Goal: Information Seeking & Learning: Find specific fact

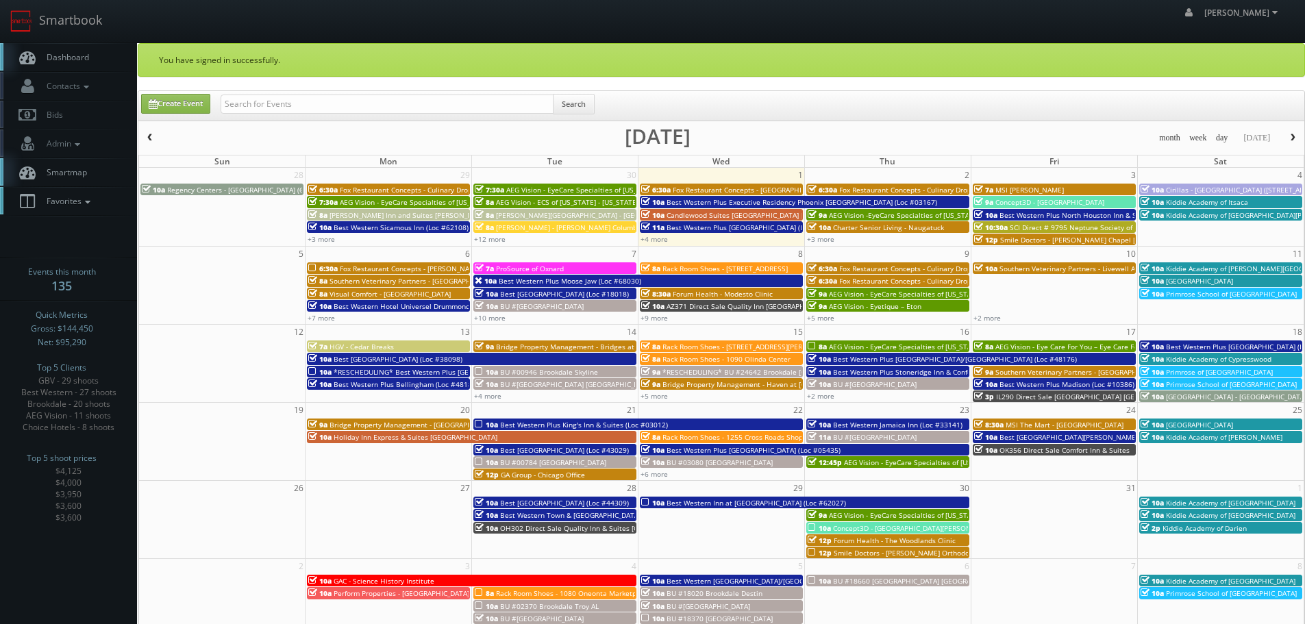
click at [75, 196] on span "Favorites" at bounding box center [67, 201] width 54 height 12
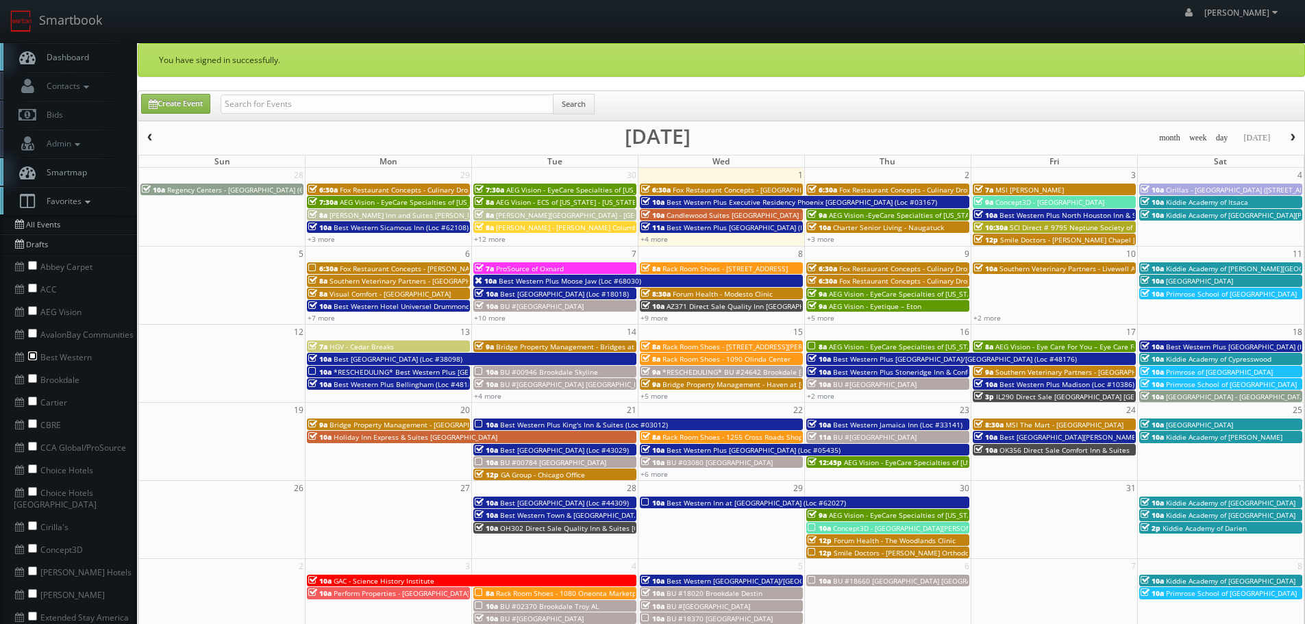
click at [29, 356] on input "checkbox" at bounding box center [32, 355] width 9 height 9
checkbox input "true"
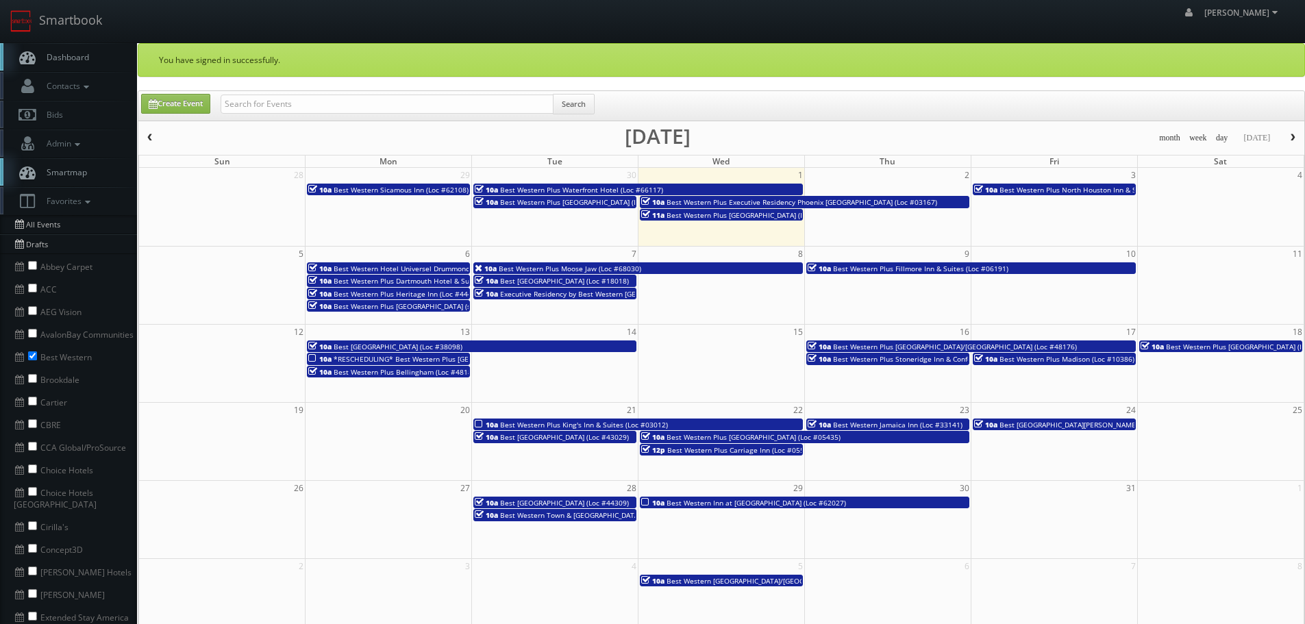
click at [149, 141] on span "button" at bounding box center [150, 138] width 10 height 8
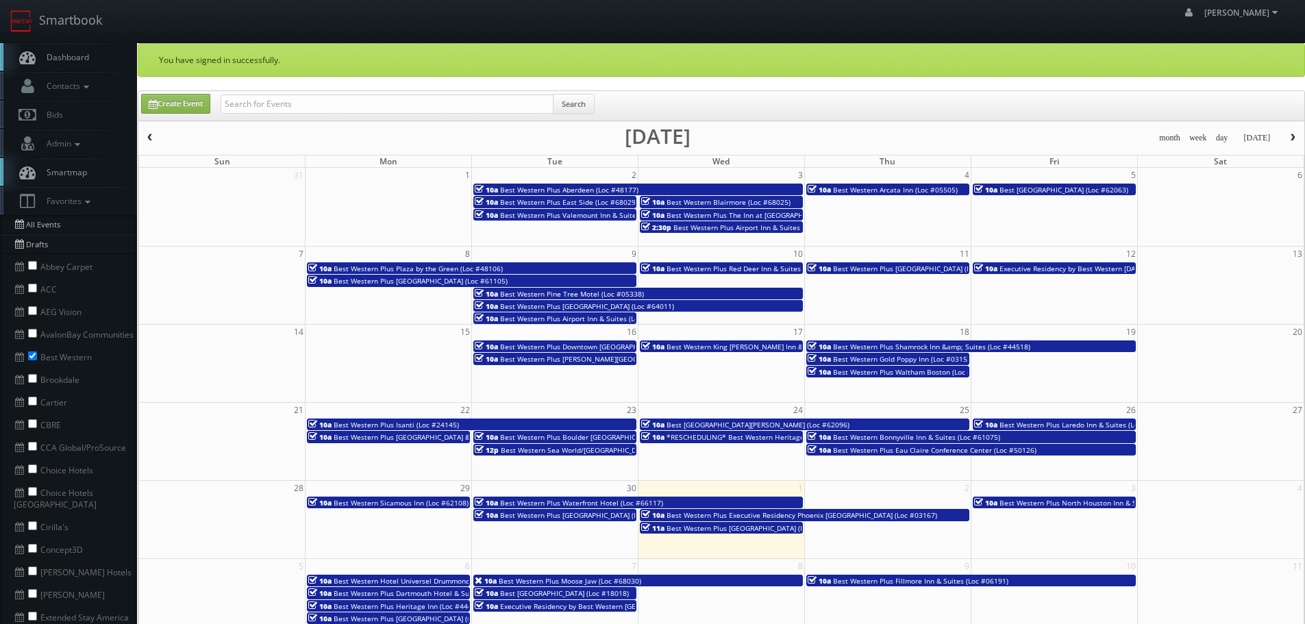
click at [448, 268] on span "Best Western Plus Plaza by the Green (Loc #48106)" at bounding box center [418, 269] width 169 height 10
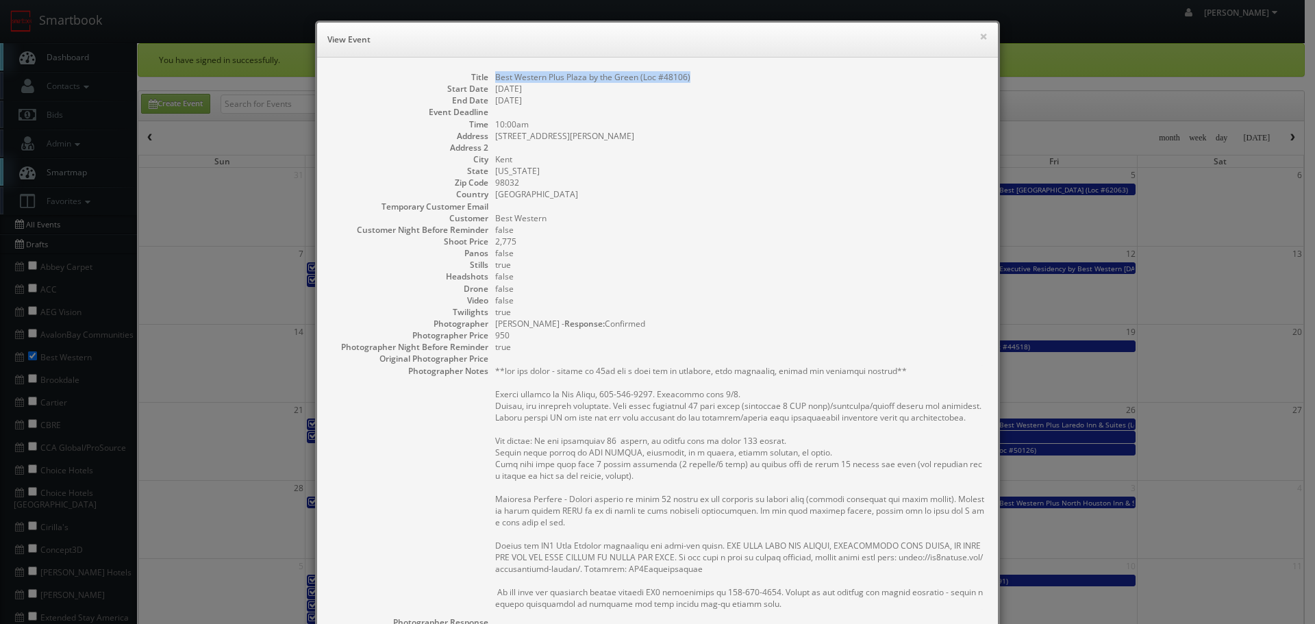
copy dd "Best Western Plus Plaza by the Green (Loc #48106)"
drag, startPoint x: 692, startPoint y: 75, endPoint x: 489, endPoint y: 77, distance: 203.4
click at [489, 77] on dl "Title Best Western Plus Plaza by the Green (Loc #48106) Start Date [DATE] End D…" at bounding box center [657, 437] width 653 height 733
click at [979, 34] on button "×" at bounding box center [983, 37] width 8 height 10
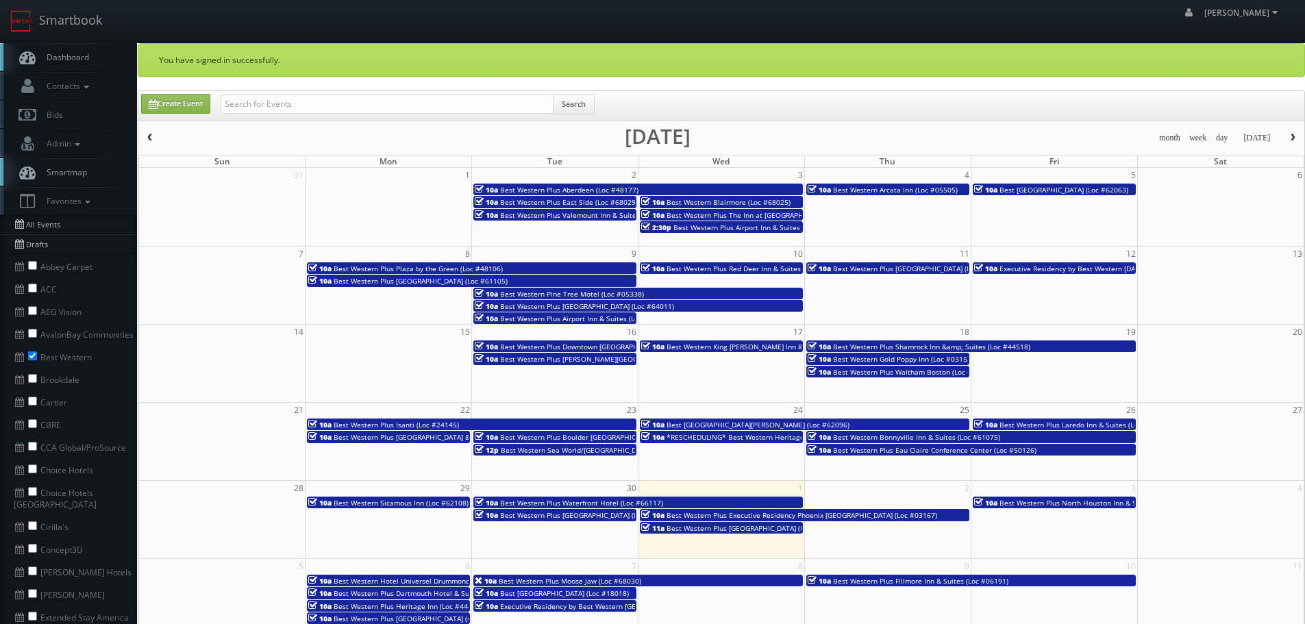
click at [1049, 190] on span "Best [GEOGRAPHIC_DATA] (Loc #62063)" at bounding box center [1063, 190] width 129 height 10
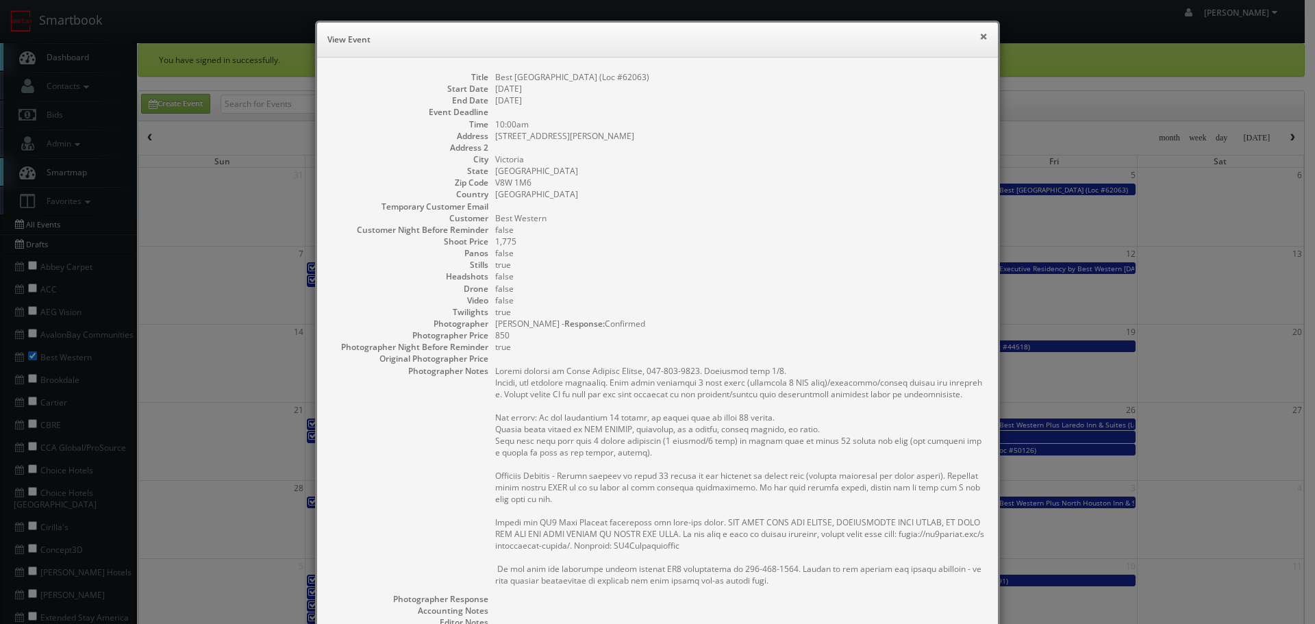
click at [979, 34] on button "×" at bounding box center [983, 37] width 8 height 10
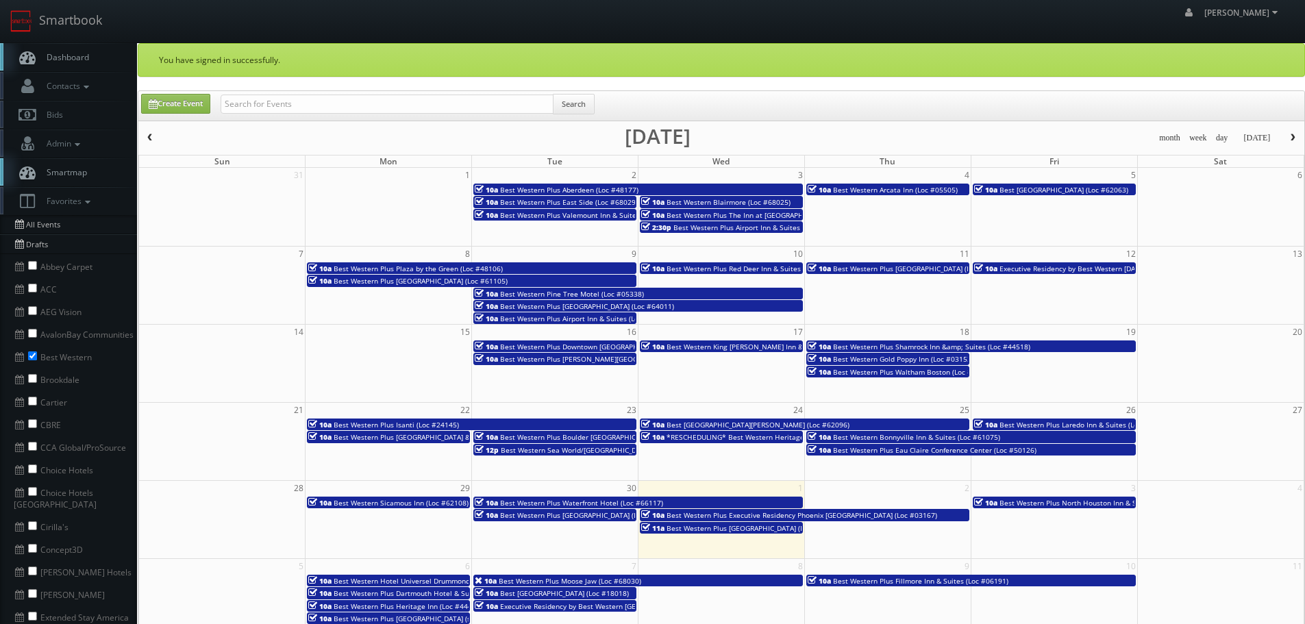
click at [428, 281] on span "Best Western Plus [GEOGRAPHIC_DATA] (Loc #61105)" at bounding box center [421, 281] width 174 height 10
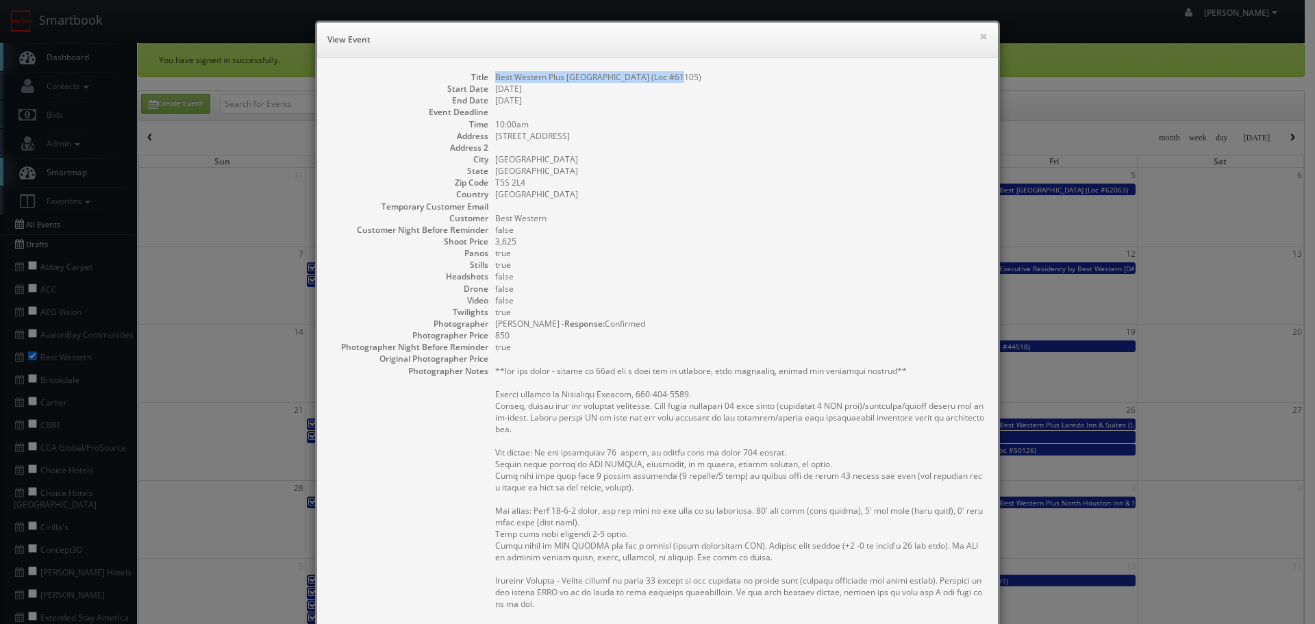
copy dd "Best Western Plus [GEOGRAPHIC_DATA] (Loc #61105)"
drag, startPoint x: 685, startPoint y: 73, endPoint x: 492, endPoint y: 76, distance: 192.5
click at [495, 76] on dd "Best Western Plus [GEOGRAPHIC_DATA] (Loc #61105)" at bounding box center [739, 77] width 489 height 12
click at [979, 38] on button "×" at bounding box center [983, 37] width 8 height 10
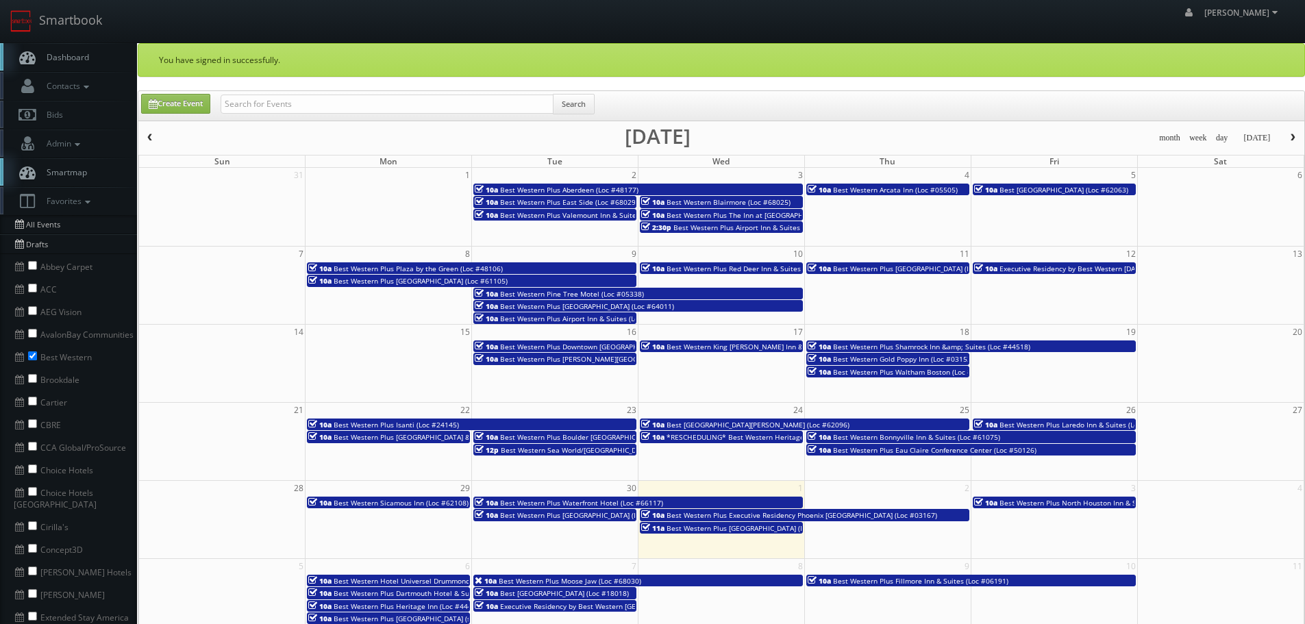
click at [583, 294] on span "Best Western Pine Tree Motel (Loc #05338)" at bounding box center [572, 294] width 144 height 10
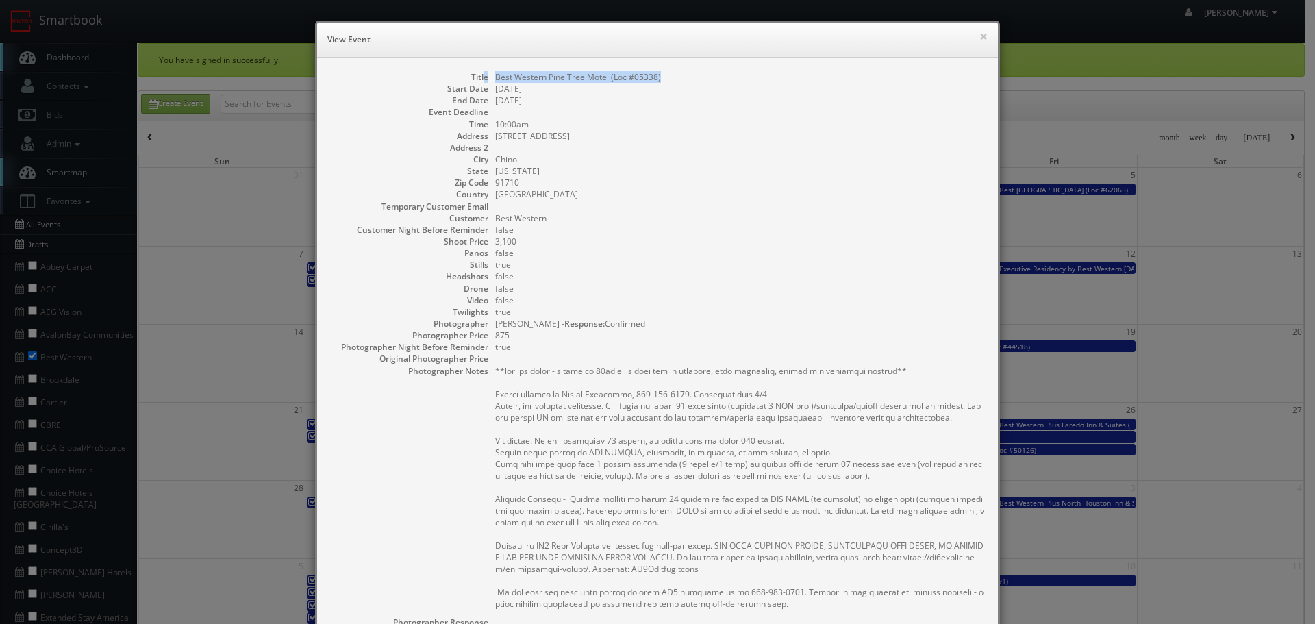
copy dl "e Best Western Pine Tree Motel (Loc #05338)"
drag, startPoint x: 676, startPoint y: 77, endPoint x: 478, endPoint y: 79, distance: 197.9
click at [478, 79] on dl "Title Best Western Pine Tree Motel (Loc #05338) Start Date [DATE] End Date [DAT…" at bounding box center [657, 437] width 653 height 733
click at [715, 89] on dd "[DATE]" at bounding box center [739, 89] width 489 height 12
copy dd "Best Western Pine Tree Motel (Loc #05338)"
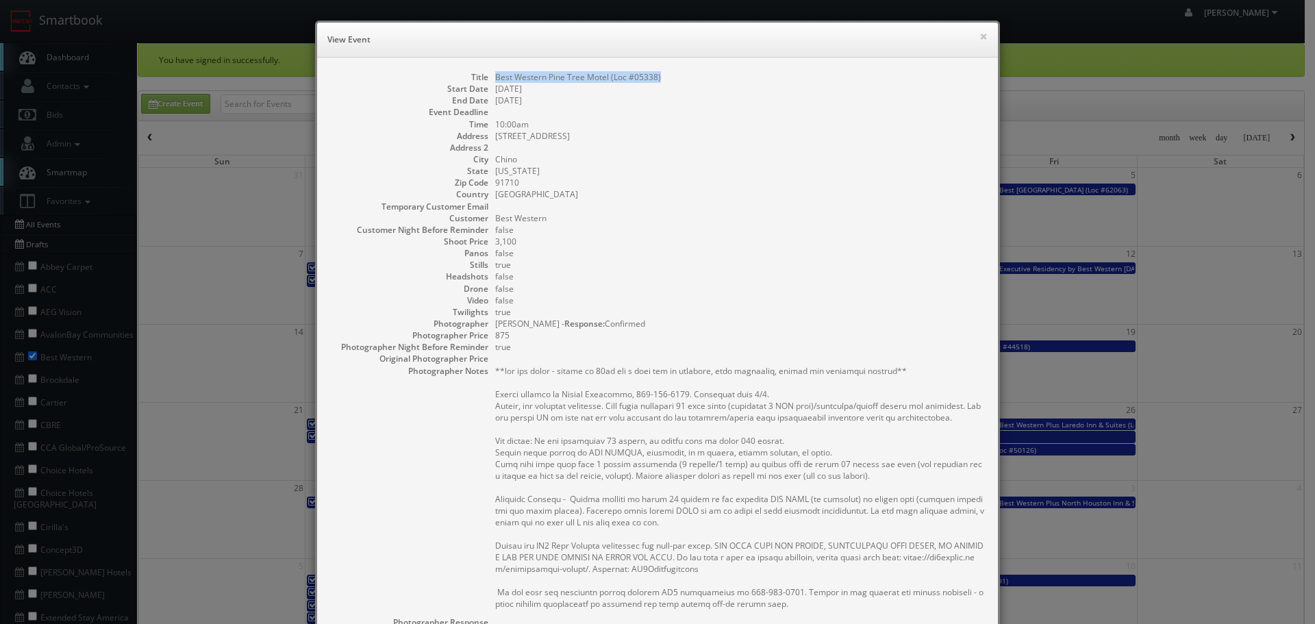
drag, startPoint x: 607, startPoint y: 78, endPoint x: 491, endPoint y: 77, distance: 115.7
click at [495, 77] on dd "Best Western Pine Tree Motel (Loc #05338)" at bounding box center [739, 77] width 489 height 12
click at [979, 36] on button "×" at bounding box center [983, 37] width 8 height 10
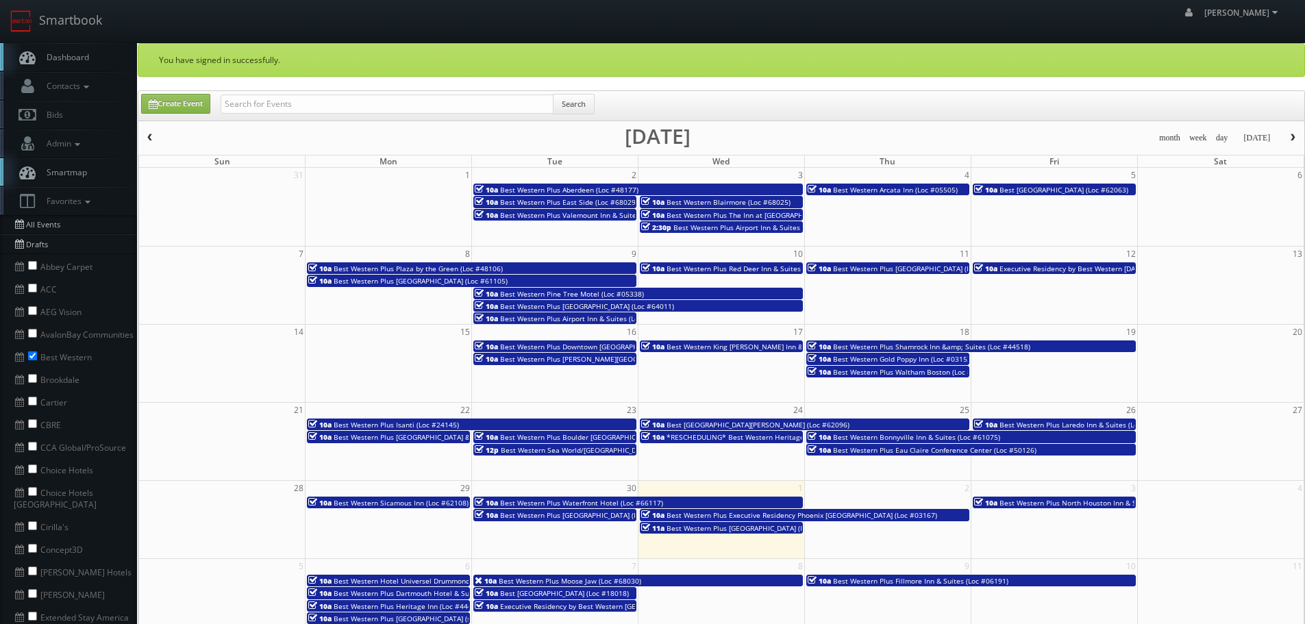
click at [562, 307] on span "Best Western Plus [GEOGRAPHIC_DATA] (Loc #64011)" at bounding box center [587, 306] width 174 height 10
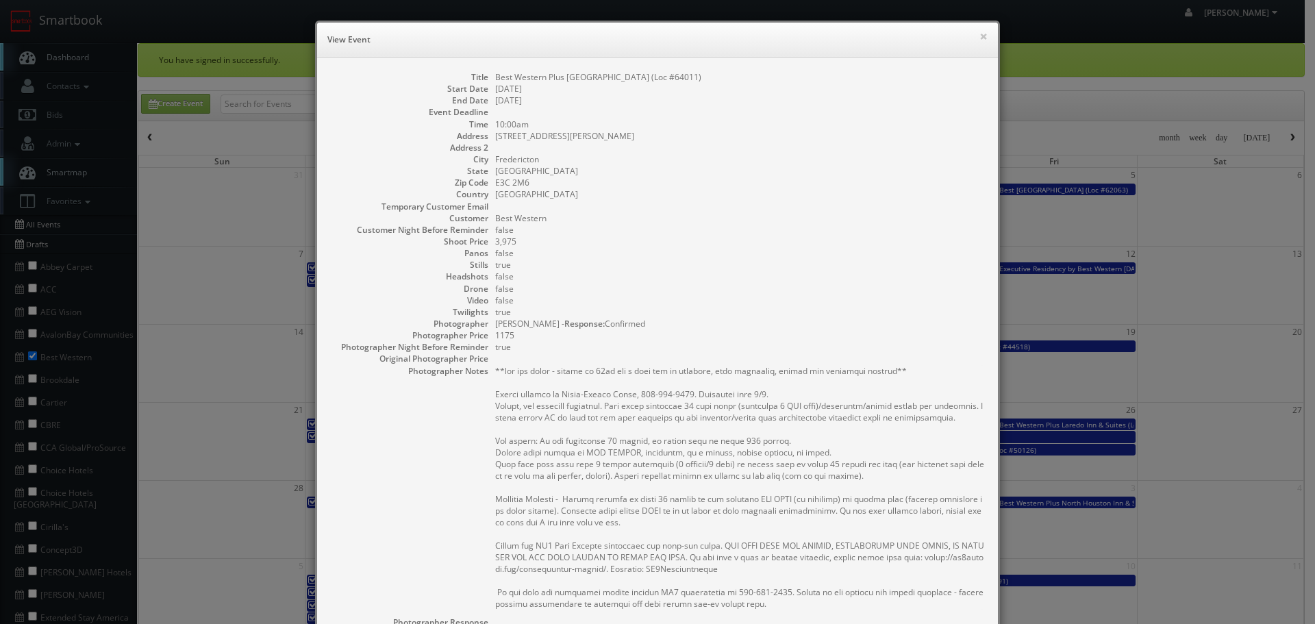
drag, startPoint x: 744, startPoint y: 82, endPoint x: 651, endPoint y: 73, distance: 93.0
click at [651, 73] on dl "Title Best Western Plus [GEOGRAPHIC_DATA] (Loc #64011) Start Date [DATE] End Da…" at bounding box center [657, 437] width 653 height 733
click at [720, 84] on dd "[DATE]" at bounding box center [739, 89] width 489 height 12
copy dd "Best Western Plus [GEOGRAPHIC_DATA] (Loc #64011)"
drag, startPoint x: 724, startPoint y: 74, endPoint x: 490, endPoint y: 72, distance: 233.5
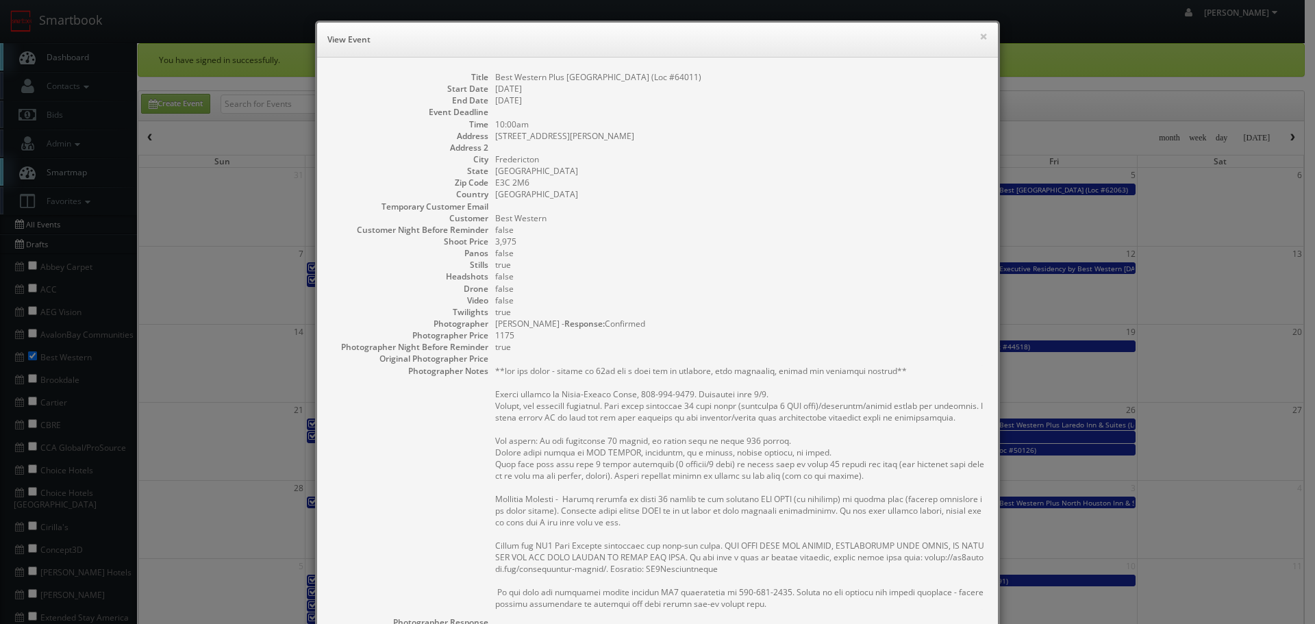
click at [495, 73] on dd "Best Western Plus [GEOGRAPHIC_DATA] (Loc #64011)" at bounding box center [739, 77] width 489 height 12
click at [979, 37] on button "×" at bounding box center [983, 37] width 8 height 10
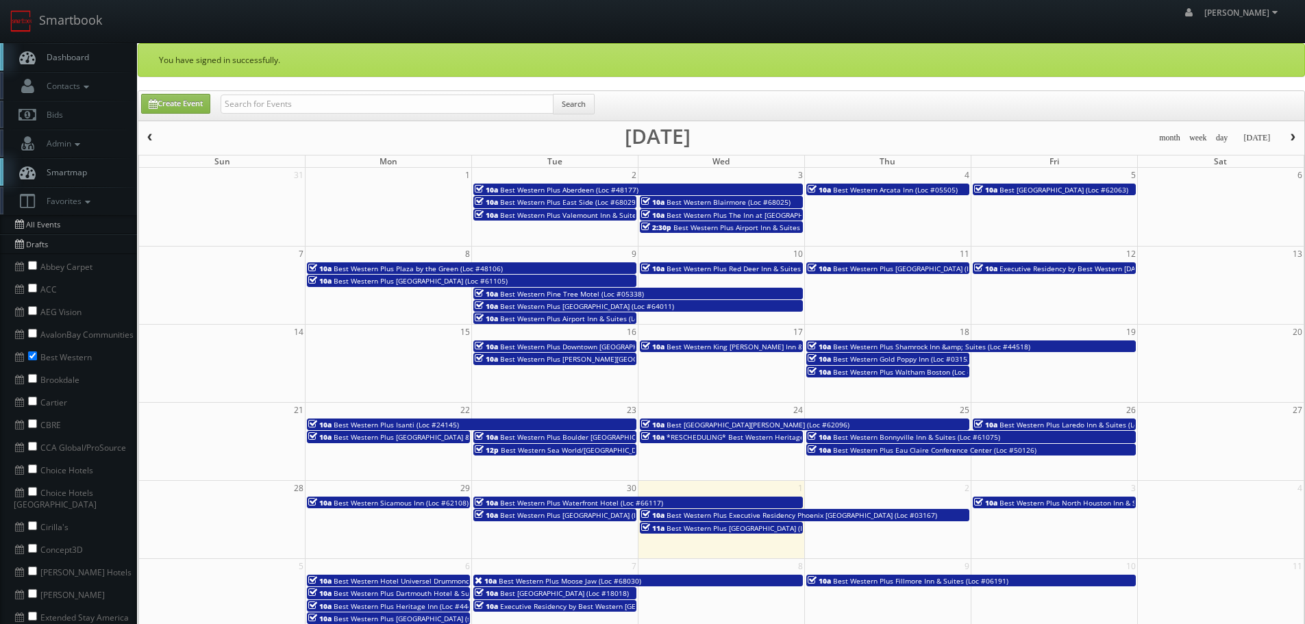
click at [599, 321] on span "Best Western Plus Airport Inn & Suites (Loc #68034)" at bounding box center [585, 319] width 171 height 10
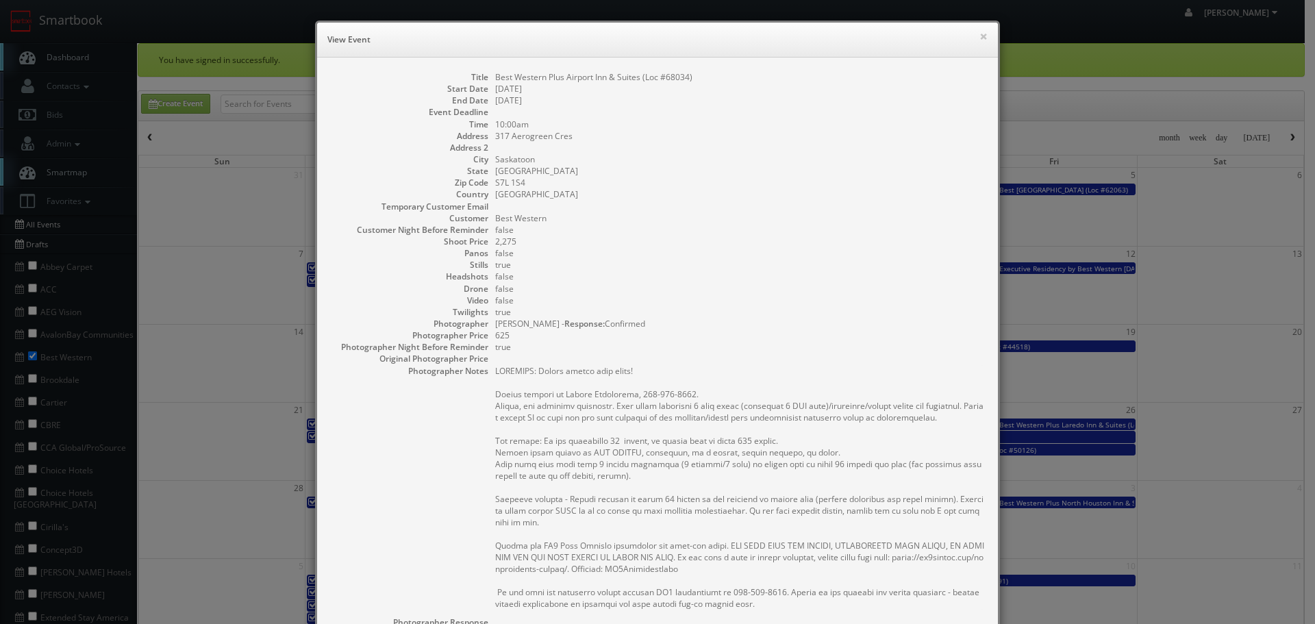
click at [701, 58] on div "Title Best Western Plus Airport Inn & Suites (Loc #68034) Start Date [DATE] End…" at bounding box center [657, 445] width 681 height 774
drag, startPoint x: 708, startPoint y: 83, endPoint x: 494, endPoint y: 73, distance: 214.6
click at [494, 73] on dl "Title Best Western Plus Airport Inn & Suites (Loc #68034) Start Date [DATE] End…" at bounding box center [657, 437] width 653 height 733
click at [499, 78] on dd "Best Western Plus Airport Inn & Suites (Loc #68034)" at bounding box center [739, 77] width 489 height 12
click at [495, 73] on dd "Best Western Plus Airport Inn & Suites (Loc #68034)" at bounding box center [739, 77] width 489 height 12
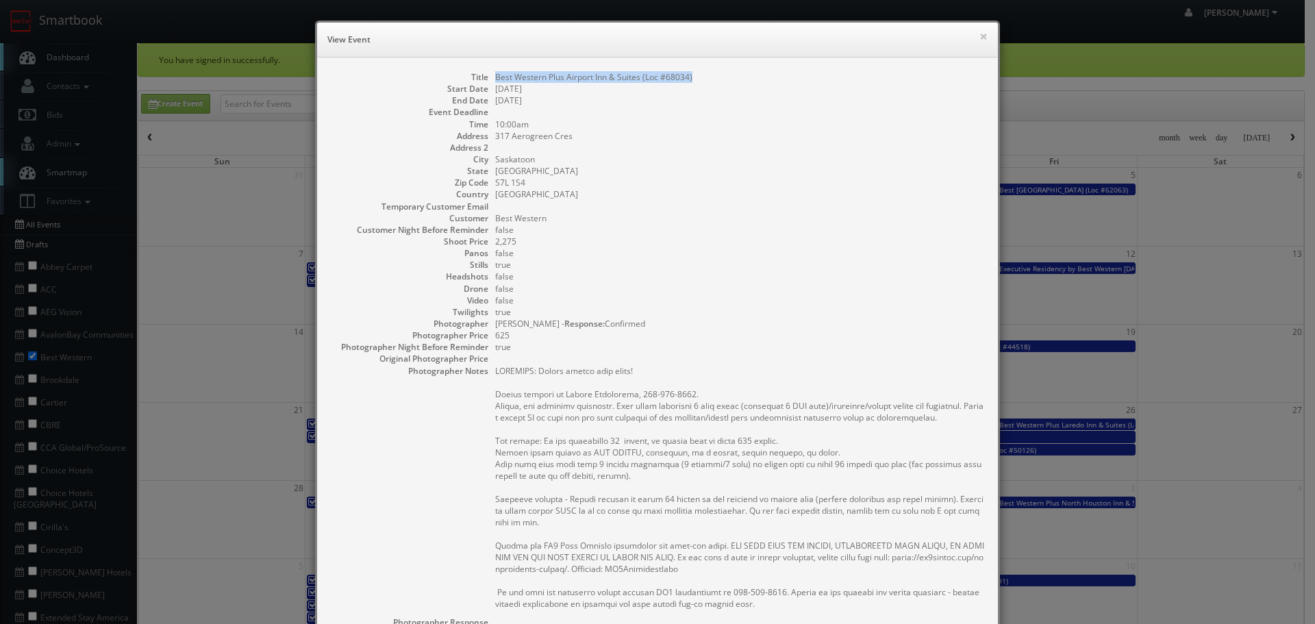
drag, startPoint x: 492, startPoint y: 73, endPoint x: 689, endPoint y: 78, distance: 197.3
click at [689, 78] on dd "Best Western Plus Airport Inn & Suites (Loc #68034)" at bounding box center [739, 77] width 489 height 12
copy dd "Best Western Plus Airport Inn & Suites (Loc #68034)"
click at [981, 37] on button "×" at bounding box center [983, 37] width 8 height 10
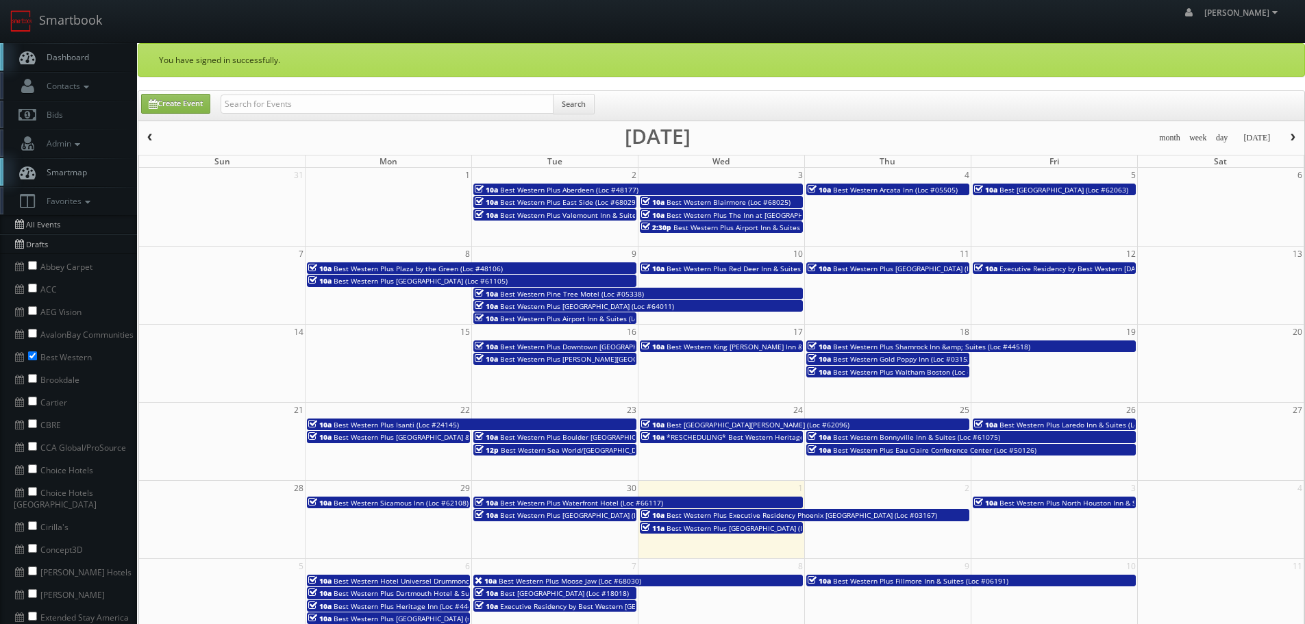
click at [746, 271] on span "Best Western Plus Red Deer Inn & Suites (Loc #61062)" at bounding box center [755, 269] width 179 height 10
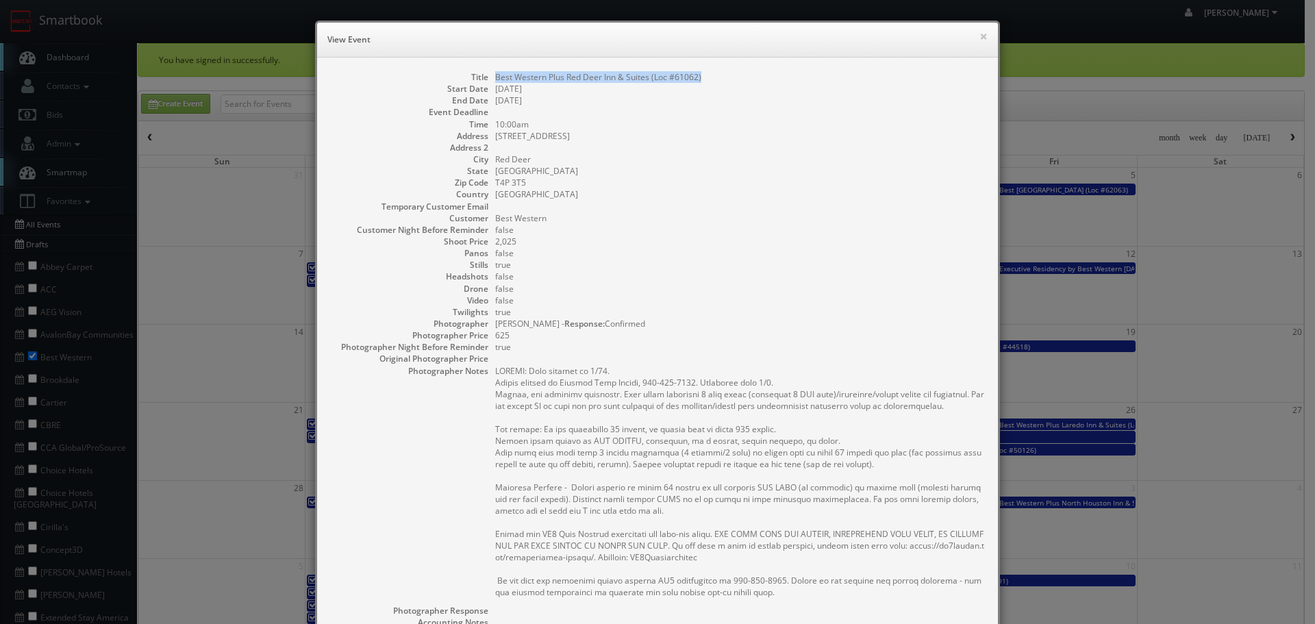
copy dd "Best Western Plus Red Deer Inn & Suites (Loc #61062)"
drag, startPoint x: 697, startPoint y: 76, endPoint x: 492, endPoint y: 75, distance: 204.1
click at [495, 75] on dd "Best Western Plus Red Deer Inn & Suites (Loc #61062)" at bounding box center [739, 77] width 489 height 12
click at [979, 36] on button "×" at bounding box center [983, 37] width 8 height 10
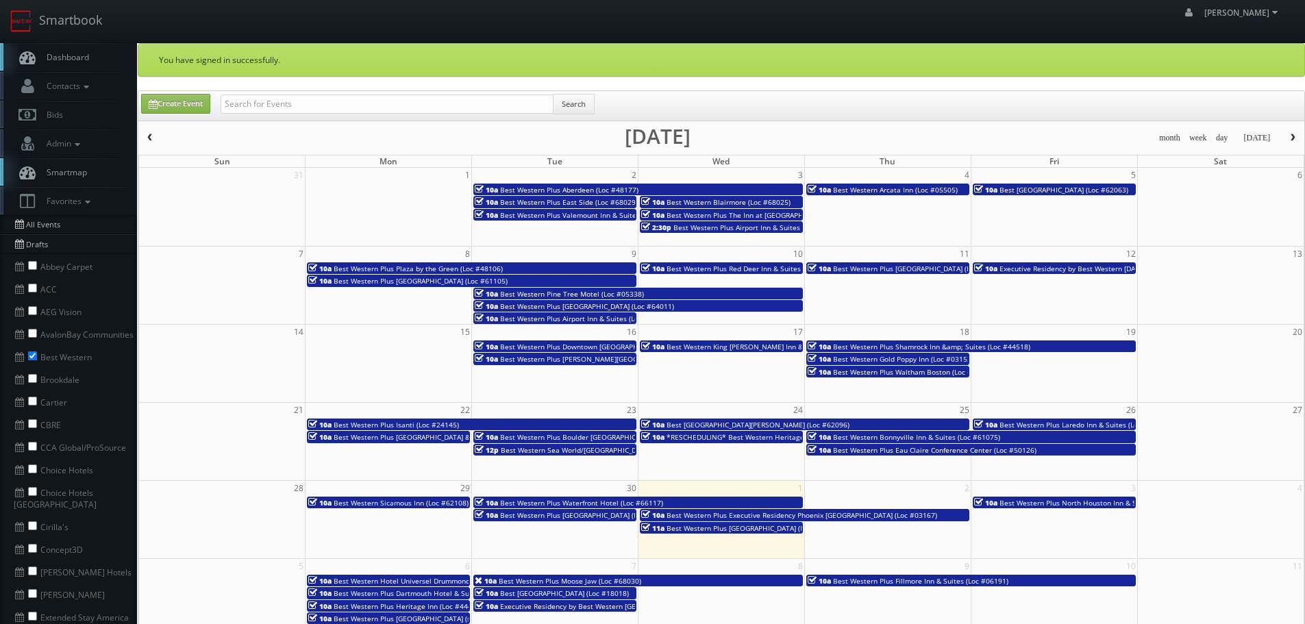
click at [763, 266] on span "Best Western Plus Red Deer Inn & Suites (Loc #61062)" at bounding box center [755, 269] width 179 height 10
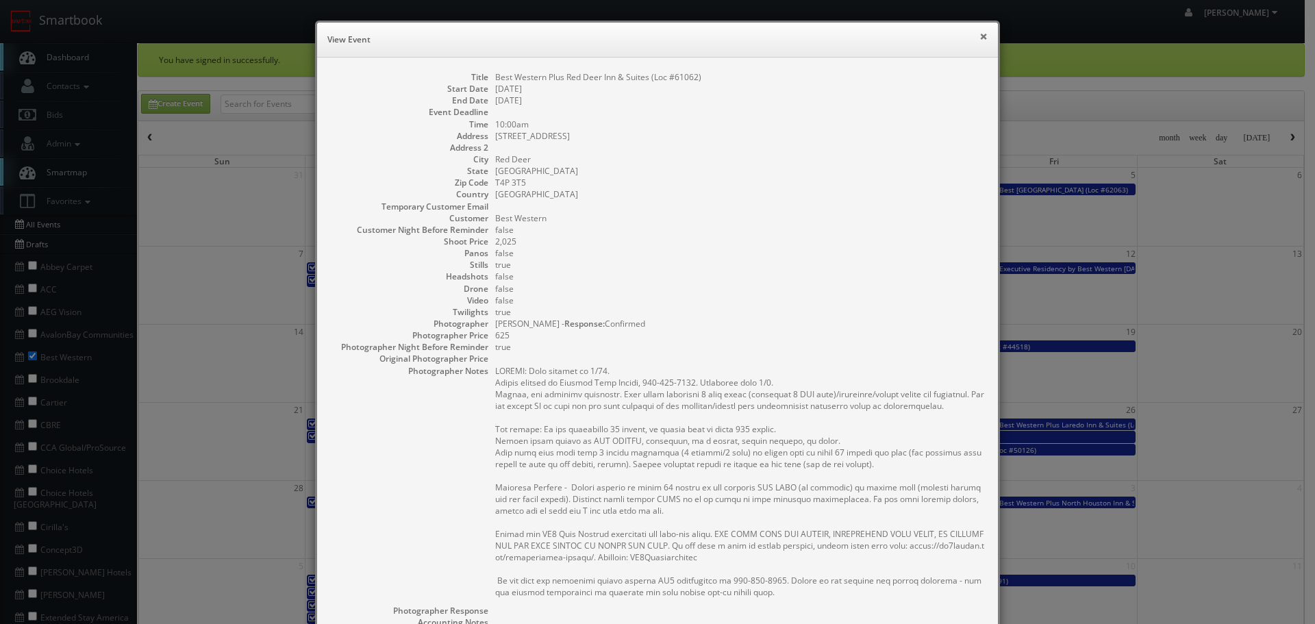
click at [981, 35] on button "×" at bounding box center [983, 37] width 8 height 10
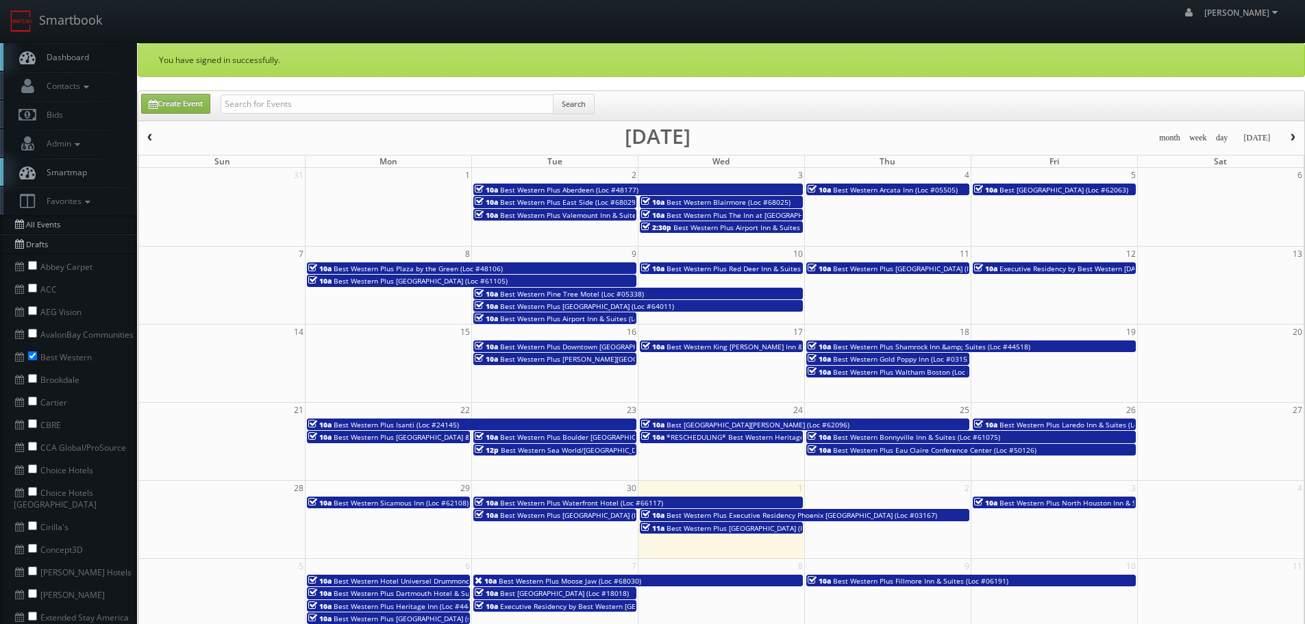
click at [895, 270] on span "Best Western Plus [GEOGRAPHIC_DATA] (Loc #64008)" at bounding box center [920, 269] width 174 height 10
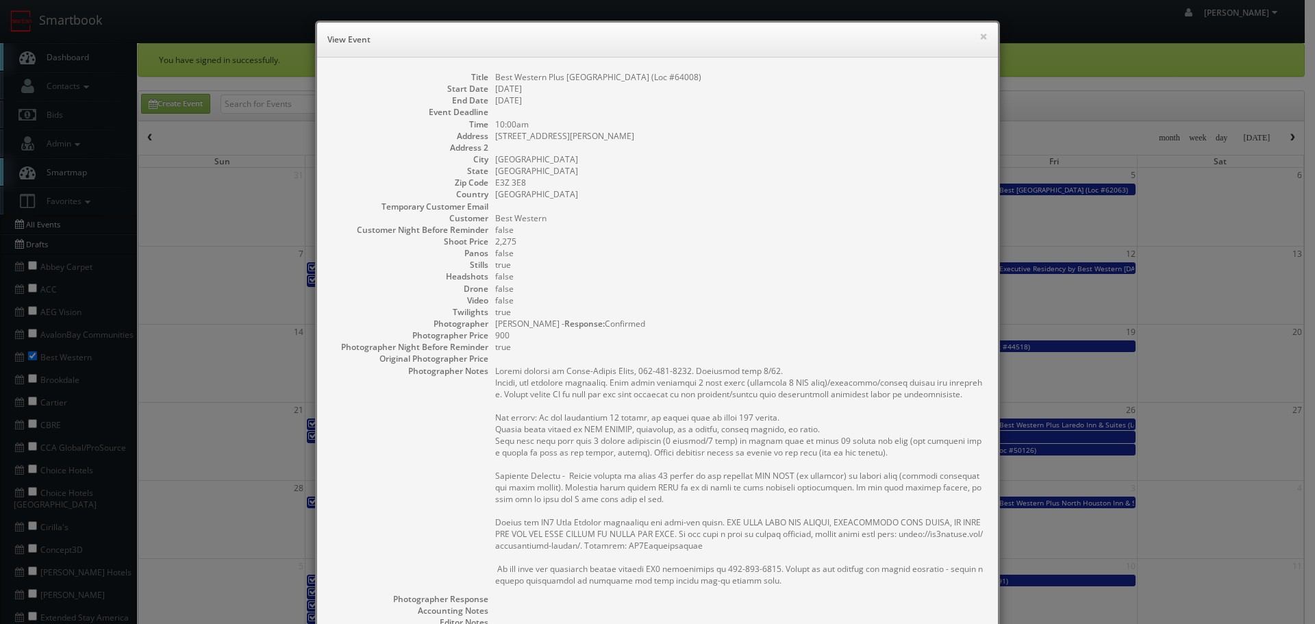
copy dd "Best Western Plus [GEOGRAPHIC_DATA] (Loc #64008)"
drag, startPoint x: 742, startPoint y: 79, endPoint x: 491, endPoint y: 71, distance: 251.5
click at [495, 71] on dd "Best Western Plus [GEOGRAPHIC_DATA] (Loc #64008)" at bounding box center [739, 77] width 489 height 12
click at [981, 36] on button "×" at bounding box center [983, 37] width 8 height 10
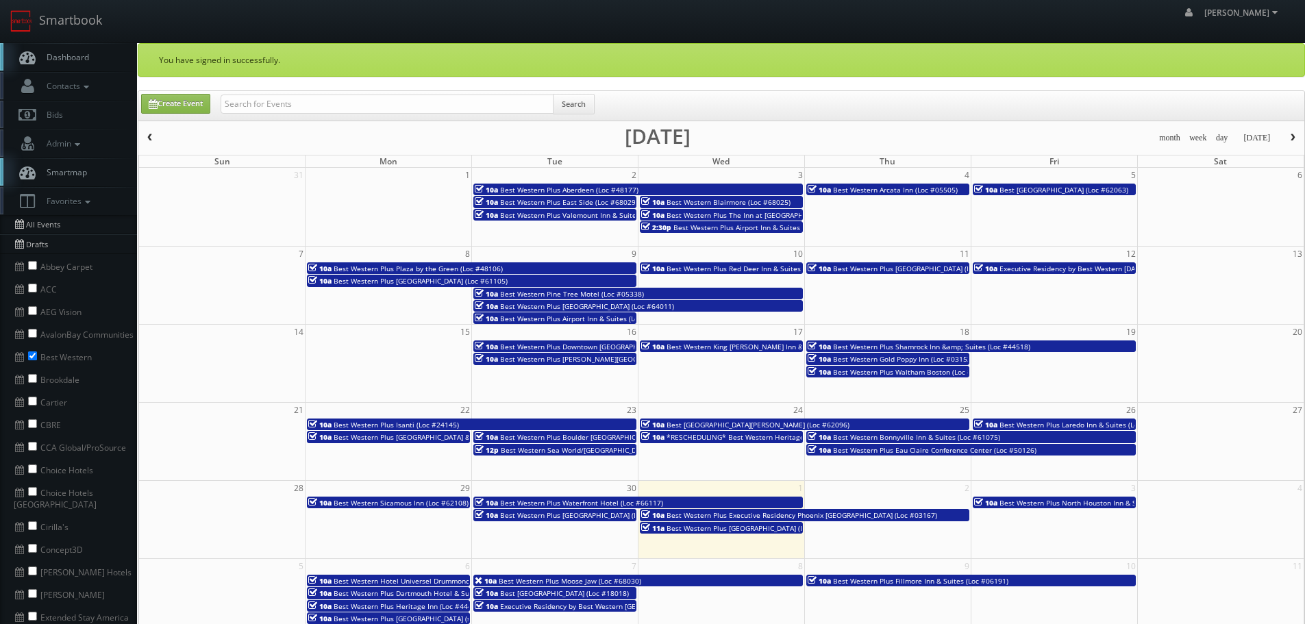
click at [1035, 266] on span "Executive Residency by Best Western [DATE] (Loc #44764)" at bounding box center [1094, 269] width 190 height 10
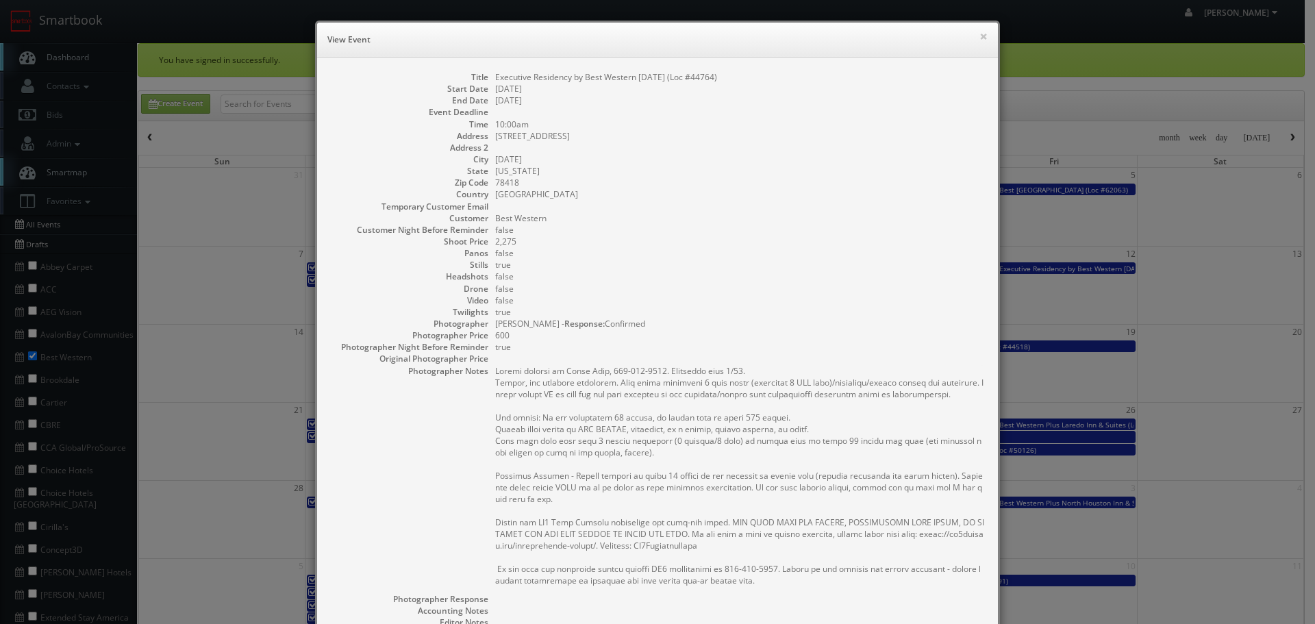
copy dd "Executive Residency by Best Western [DATE] (Loc #44764)"
drag, startPoint x: 743, startPoint y: 75, endPoint x: 490, endPoint y: 82, distance: 252.8
click at [495, 82] on dd "Executive Residency by Best Western [DATE] (Loc #44764)" at bounding box center [739, 77] width 489 height 12
click at [979, 39] on button "×" at bounding box center [983, 37] width 8 height 10
